Goal: Obtain resource: Obtain resource

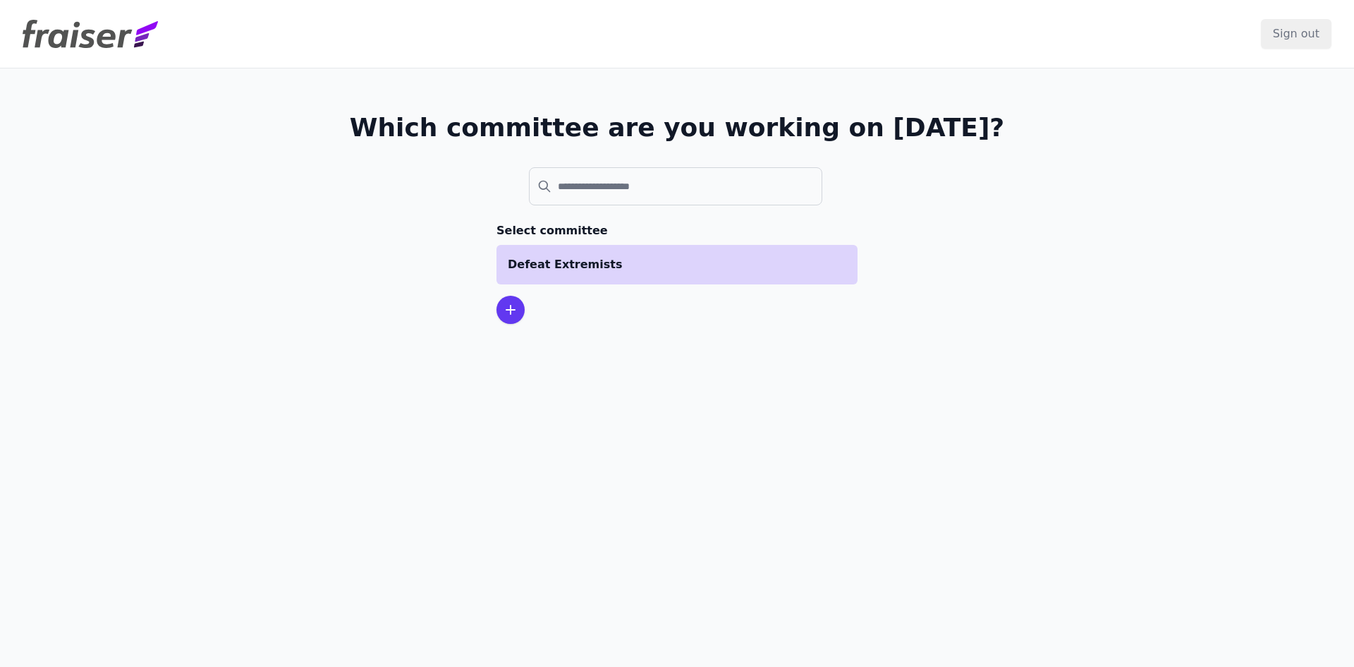
click at [593, 281] on li "Defeat Extremists" at bounding box center [677, 265] width 361 height 40
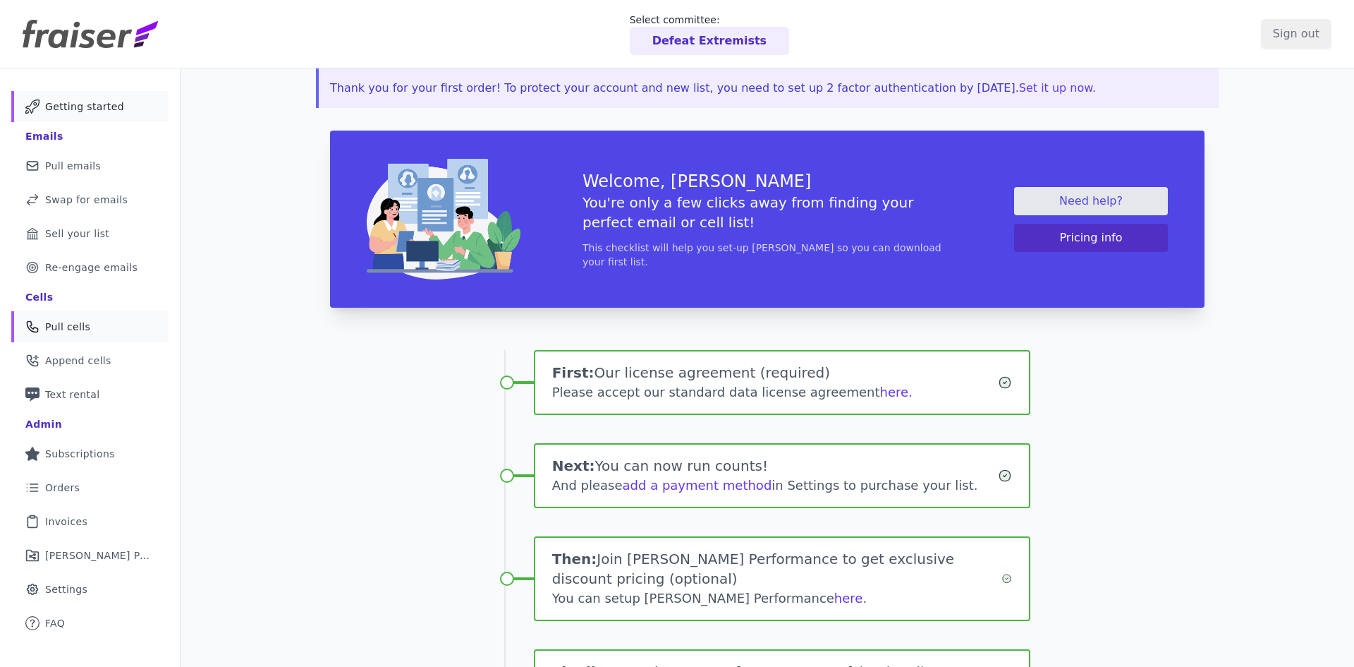
click at [143, 315] on link "Phone Icon Outline of a phone Pull cells" at bounding box center [89, 326] width 157 height 31
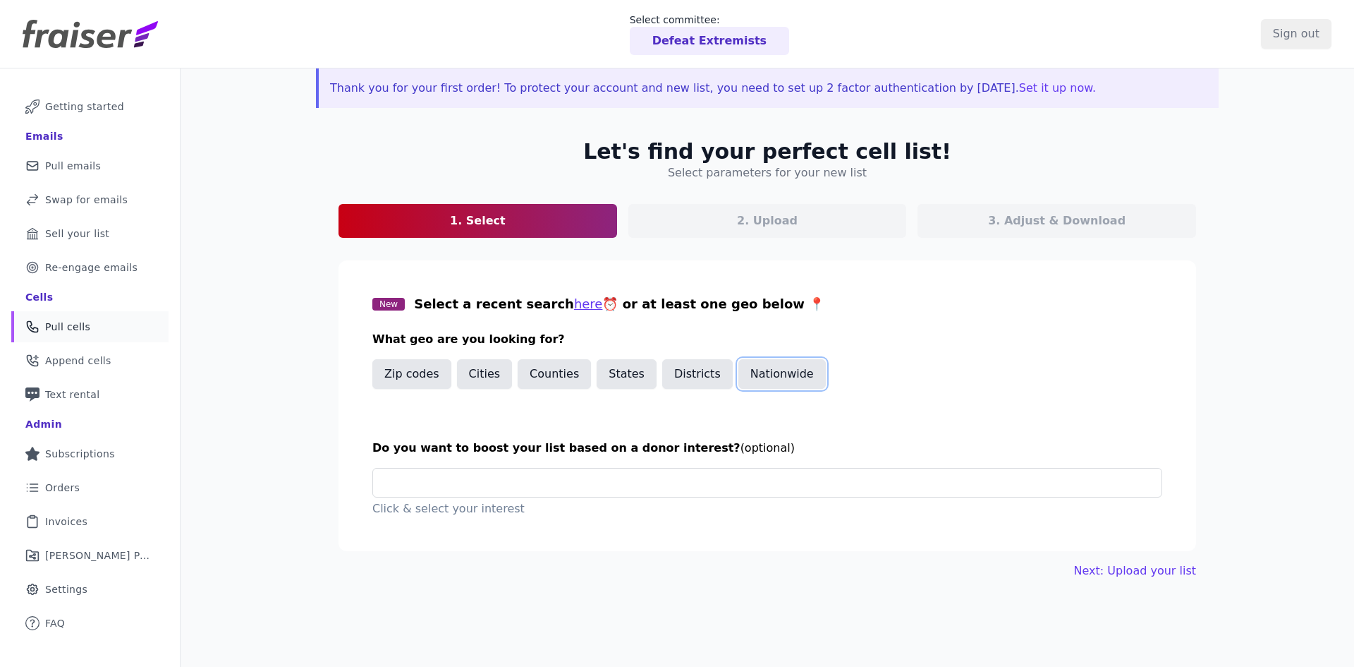
click at [761, 371] on button "Nationwide" at bounding box center [782, 374] width 87 height 30
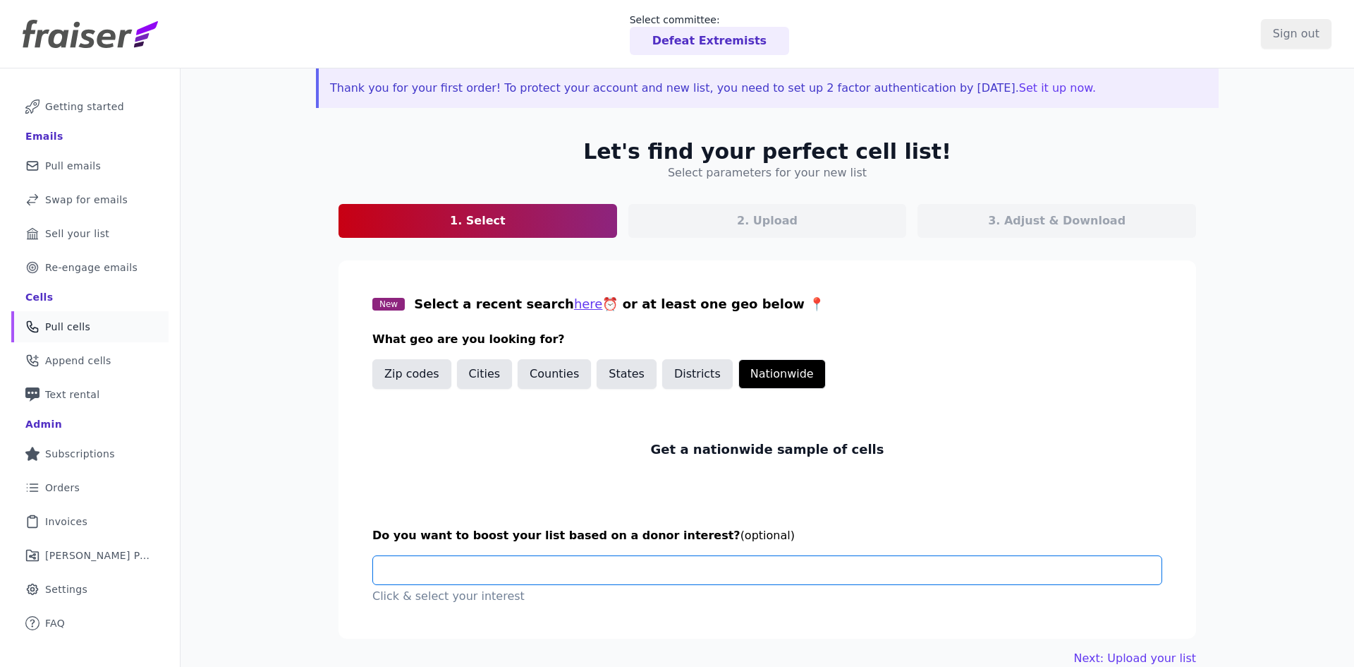
click at [613, 574] on input "text" at bounding box center [772, 570] width 777 height 28
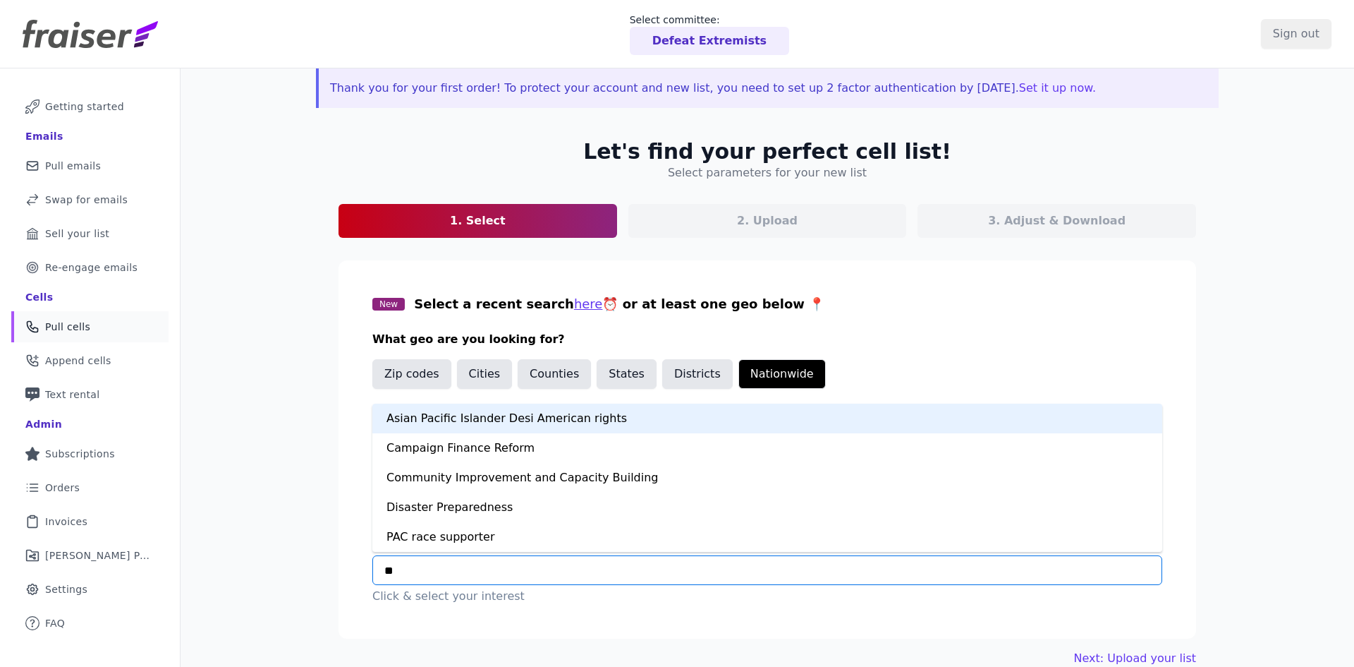
type input "***"
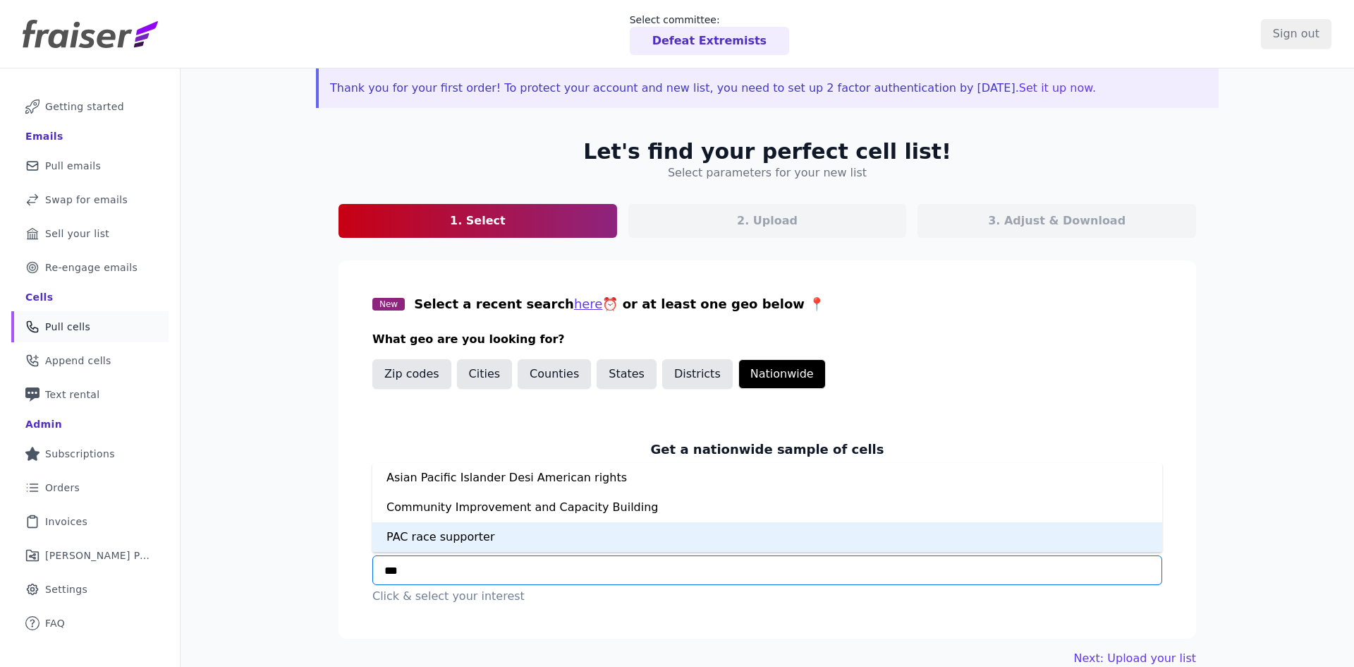
click at [578, 545] on div "PAC race supporter" at bounding box center [767, 537] width 790 height 30
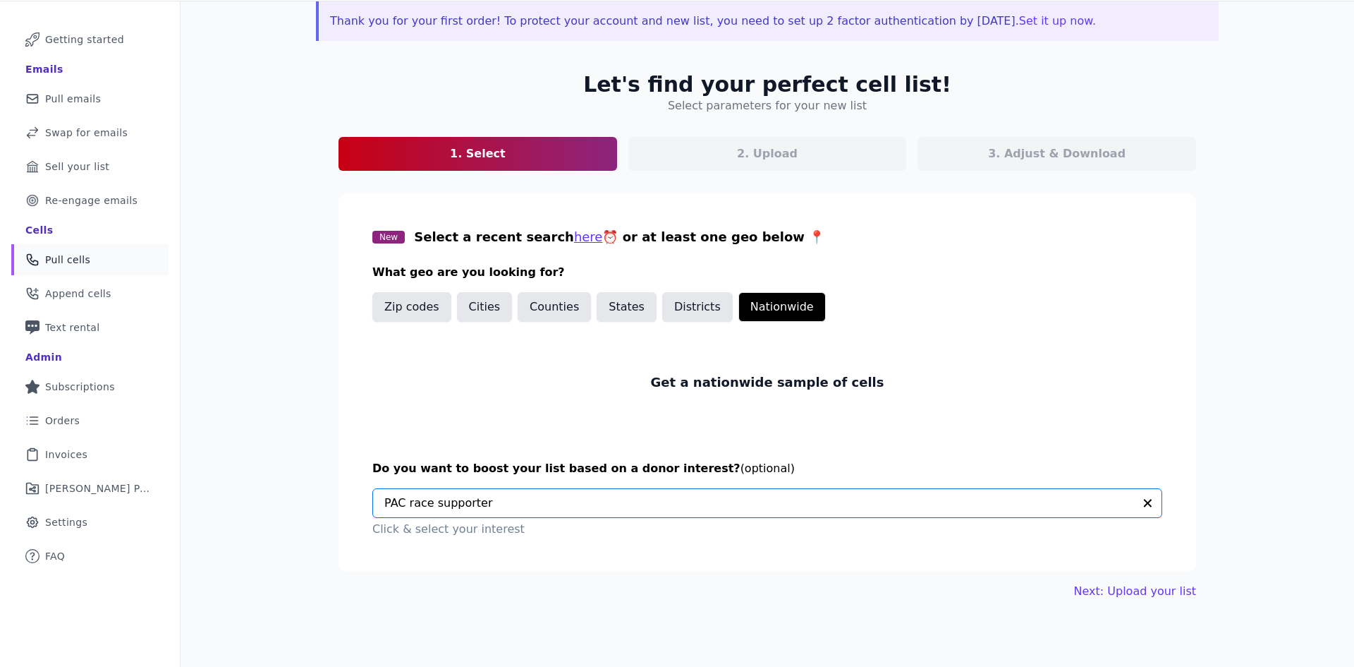
scroll to position [68, 0]
click at [1142, 602] on div "Let's find your perfect cell list! Select parameters for your new list 1. Selec…" at bounding box center [767, 335] width 903 height 573
click at [1144, 593] on link "Next: Upload your list" at bounding box center [1135, 590] width 122 height 17
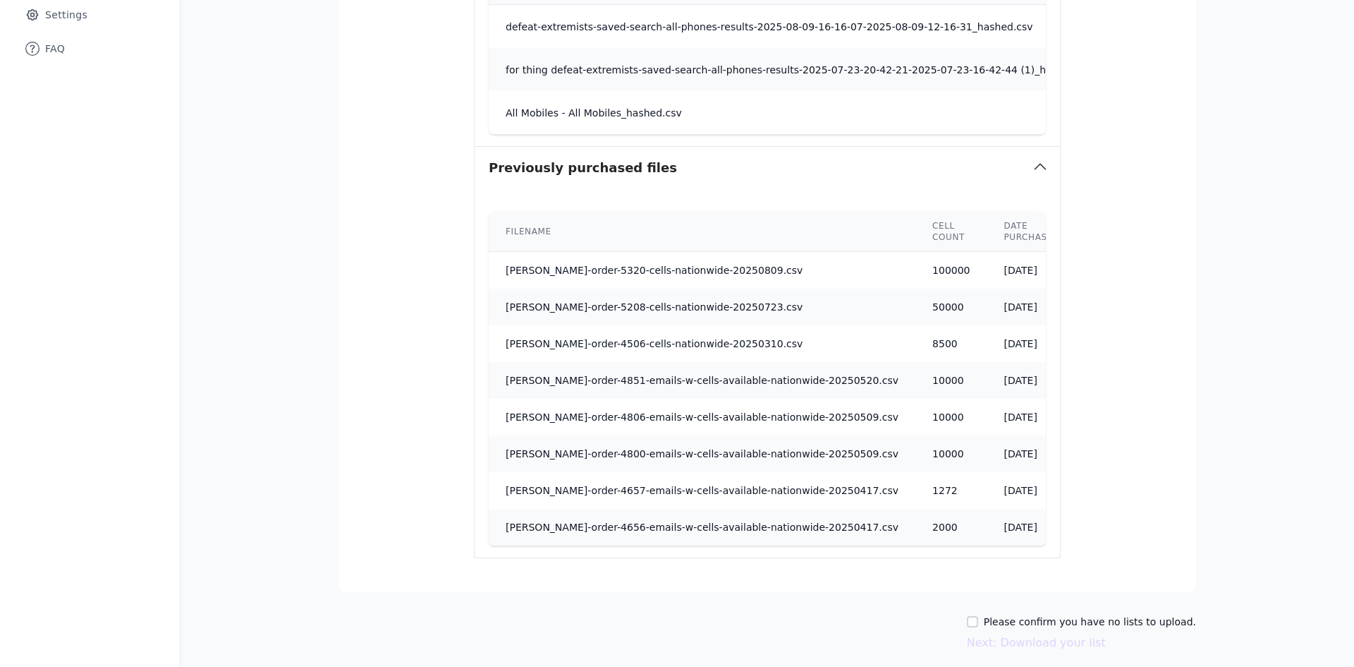
scroll to position [629, 0]
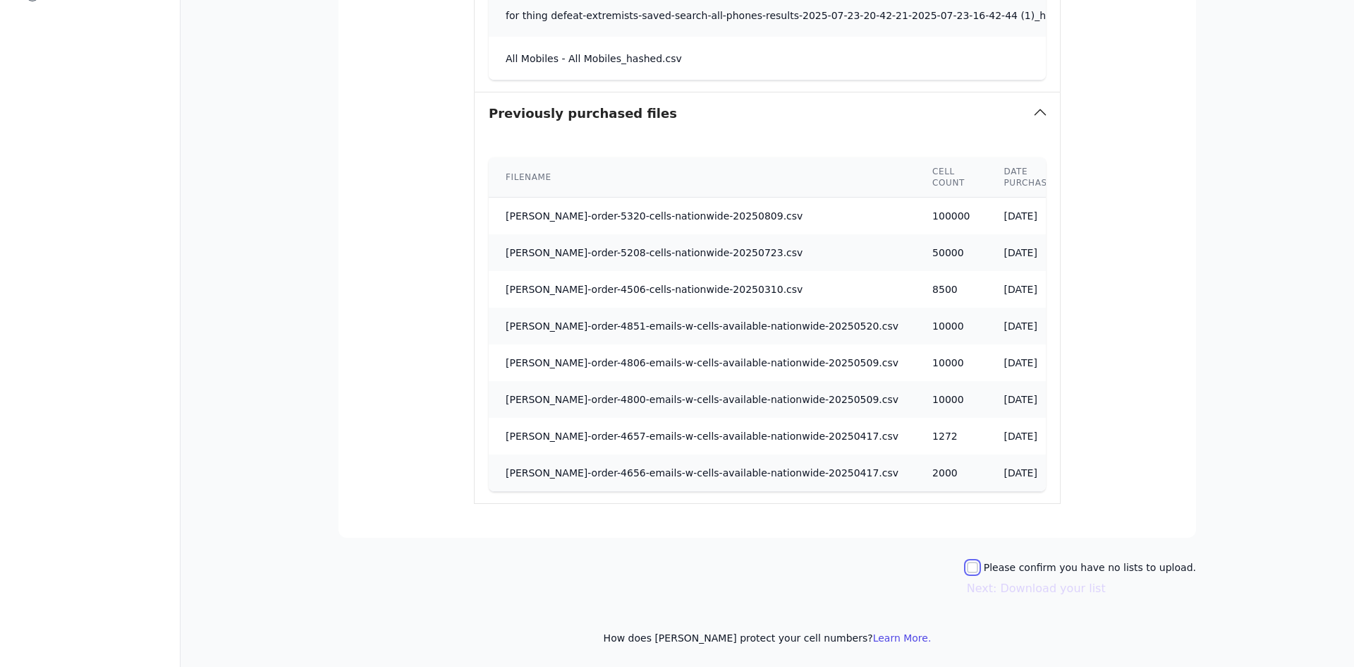
click at [978, 565] on input "Please confirm you have no lists to upload." at bounding box center [972, 567] width 11 height 11
checkbox input "true"
click at [1024, 593] on button "Next: Download your list" at bounding box center [1036, 588] width 139 height 17
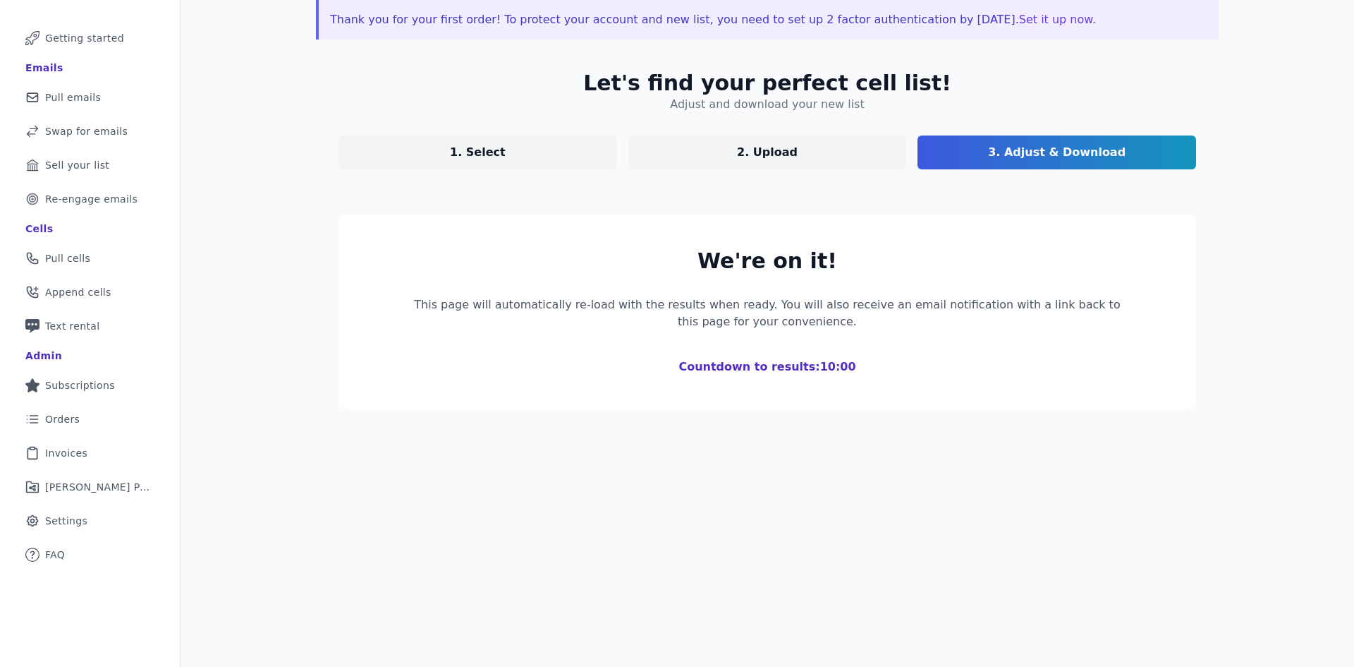
scroll to position [68, 0]
